Goal: Register for event/course

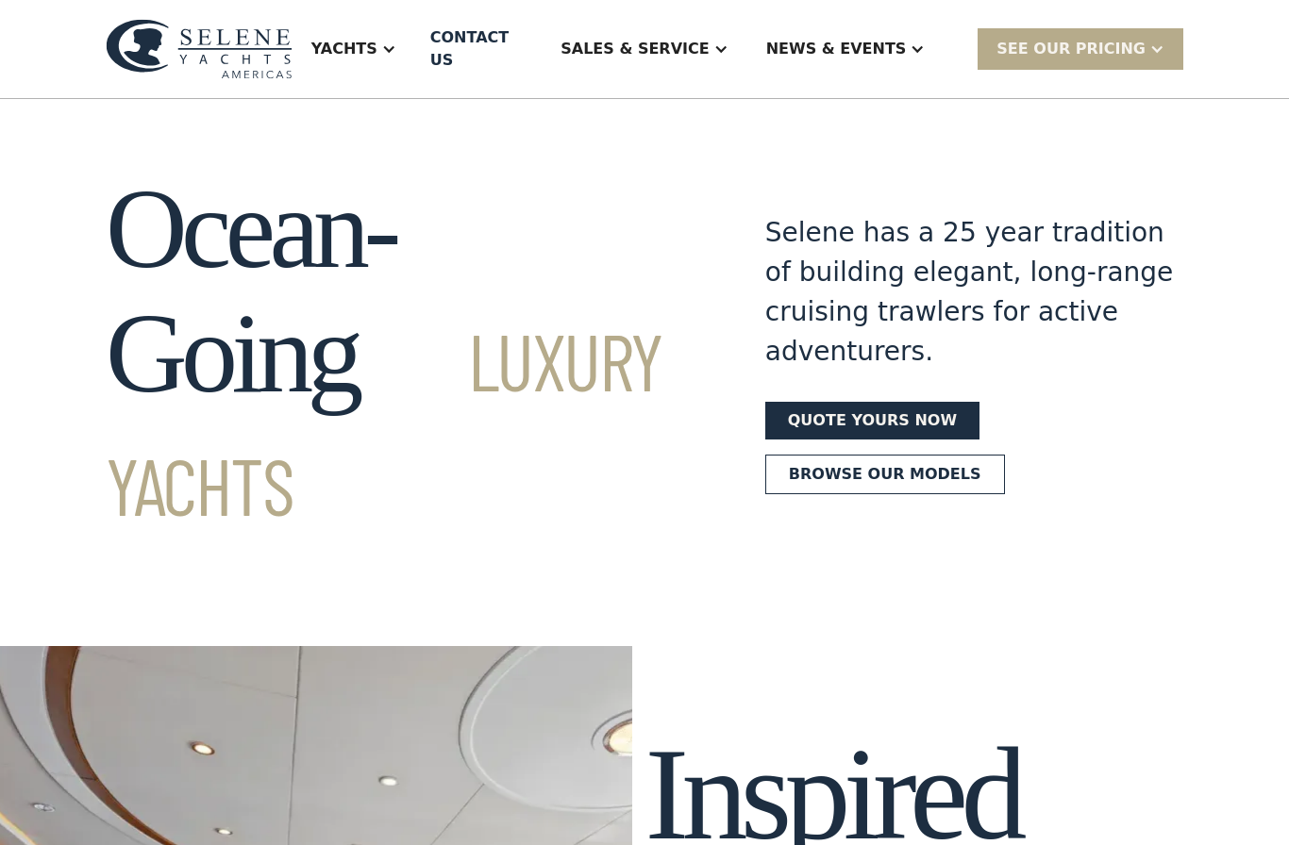
click at [864, 43] on div "News & EVENTS" at bounding box center [836, 49] width 141 height 23
click at [845, 136] on div "Events" at bounding box center [883, 143] width 242 height 15
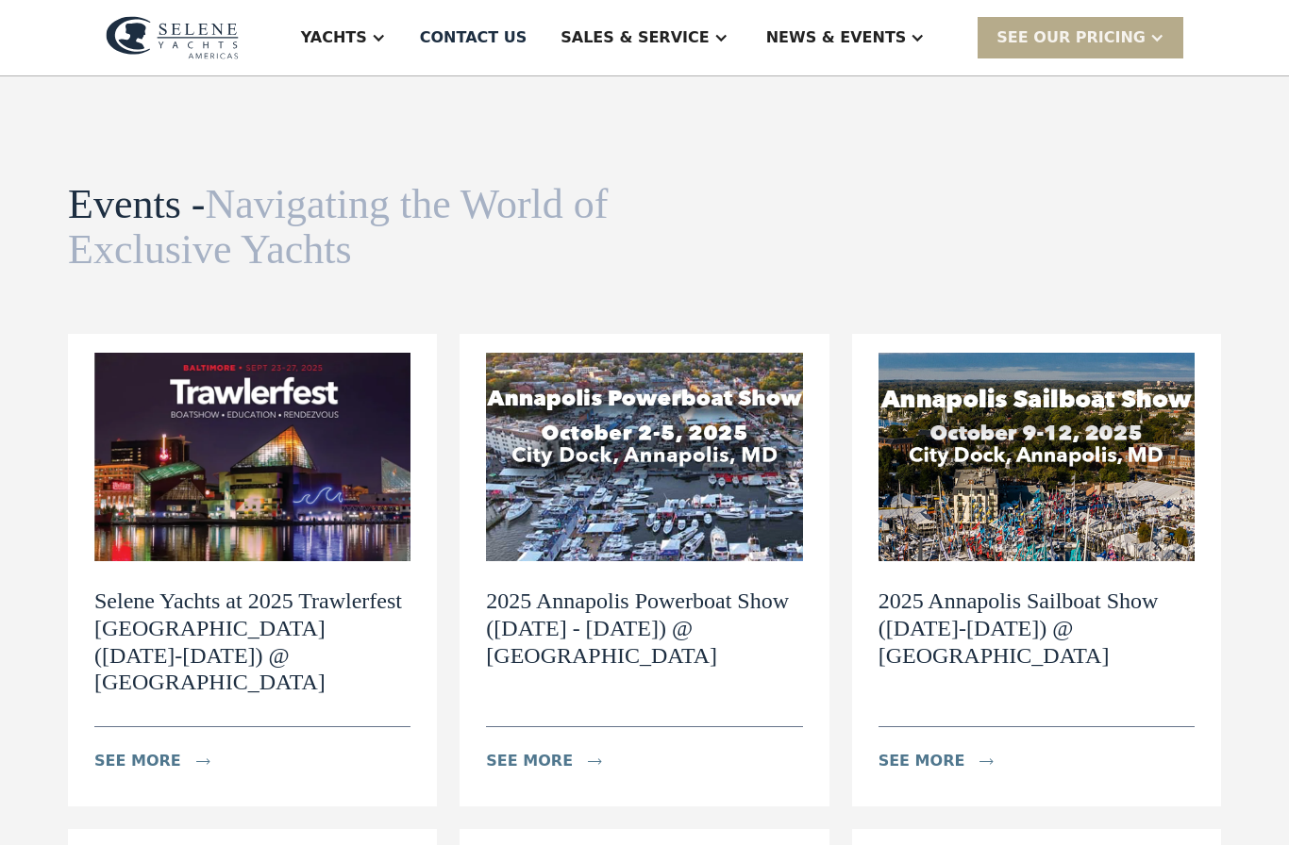
click at [674, 474] on img at bounding box center [644, 457] width 316 height 209
